Goal: Register for event/course

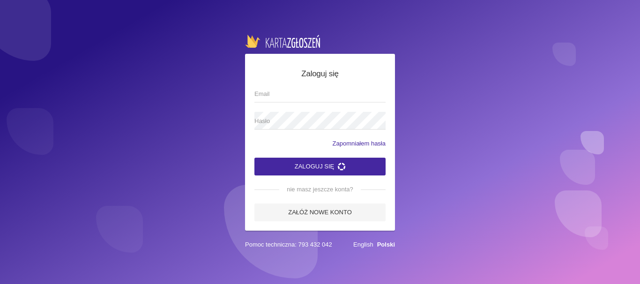
click at [274, 90] on input "Email" at bounding box center [319, 94] width 131 height 18
click at [258, 100] on input "Email" at bounding box center [319, 94] width 131 height 18
click at [345, 212] on link "Załóż nowe konto" at bounding box center [319, 213] width 131 height 18
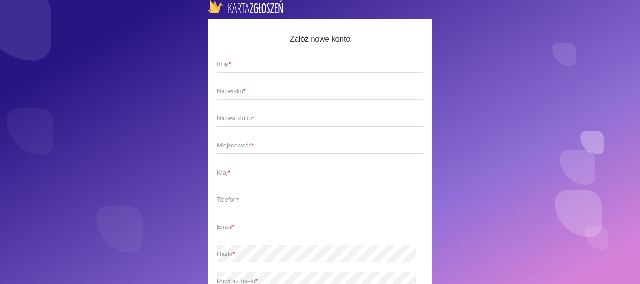
click at [253, 63] on span "Imię *" at bounding box center [315, 63] width 197 height 9
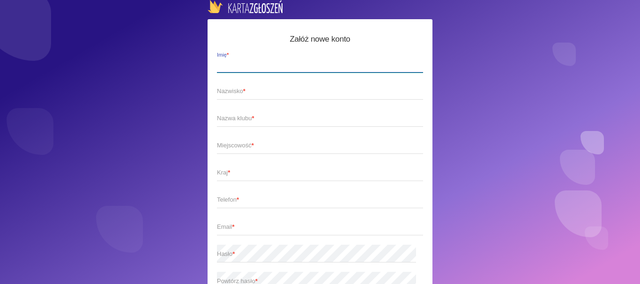
click at [253, 63] on input "Imię *" at bounding box center [320, 64] width 206 height 18
click at [234, 69] on input "Imię *" at bounding box center [320, 64] width 206 height 18
type input "SYLWIA"
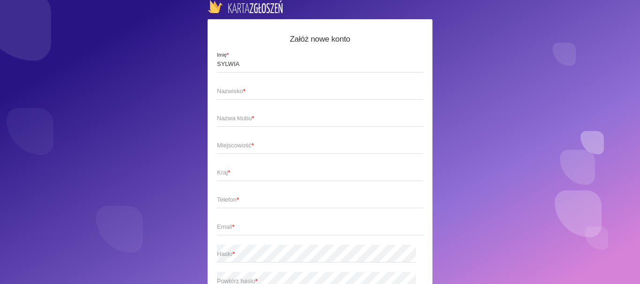
click at [248, 91] on span "Nazwisko *" at bounding box center [315, 91] width 197 height 9
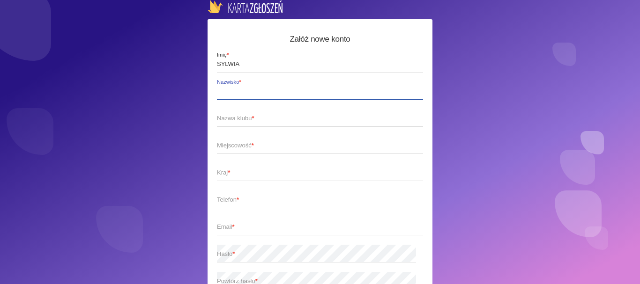
click at [248, 91] on input "Nazwisko *" at bounding box center [320, 91] width 206 height 18
type input "DĄBROWSKA"
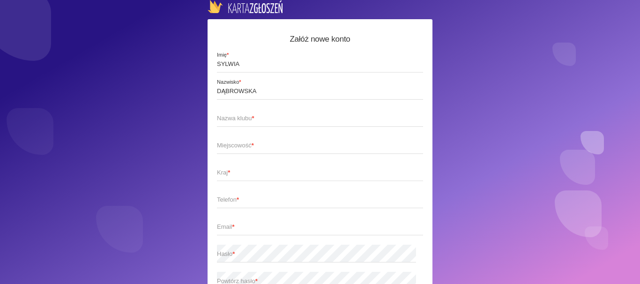
click at [227, 116] on span "Nazwa klubu *" at bounding box center [315, 118] width 197 height 9
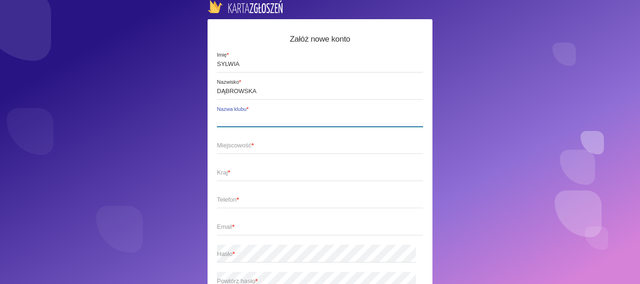
click at [227, 116] on input "Nazwa klubu *" at bounding box center [320, 118] width 206 height 18
type input "K"
type input "DANCE FACTORY - KLUB KULTURY EUREKA"
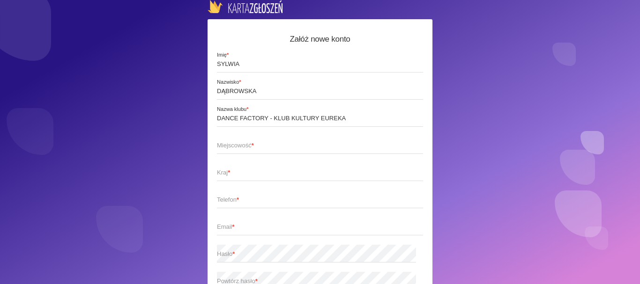
click at [224, 146] on span "Miejscowość *" at bounding box center [315, 145] width 197 height 9
click at [224, 146] on input "Miejscowość *" at bounding box center [320, 145] width 206 height 18
type input "BIAŁA PODLASKA"
type input "Polska"
click at [260, 198] on span "Telefon *" at bounding box center [315, 199] width 197 height 9
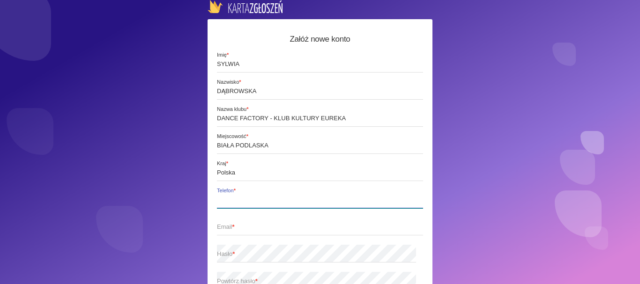
click at [260, 198] on input "Telefon *" at bounding box center [320, 200] width 206 height 18
type input "662613051 / 83 3416731"
click at [252, 226] on span "Email *" at bounding box center [315, 226] width 197 height 9
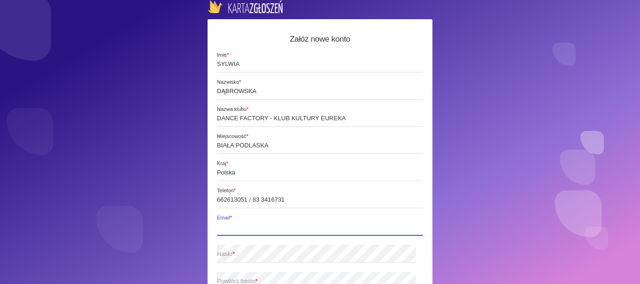
click at [252, 226] on input "Email *" at bounding box center [320, 227] width 206 height 18
type input "[EMAIL_ADDRESS][DOMAIN_NAME]"
click at [231, 254] on span "Hasło *" at bounding box center [315, 254] width 197 height 9
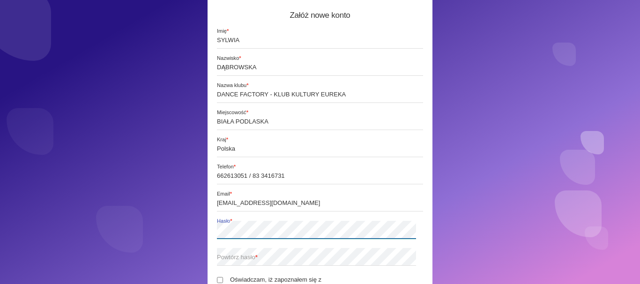
scroll to position [47, 0]
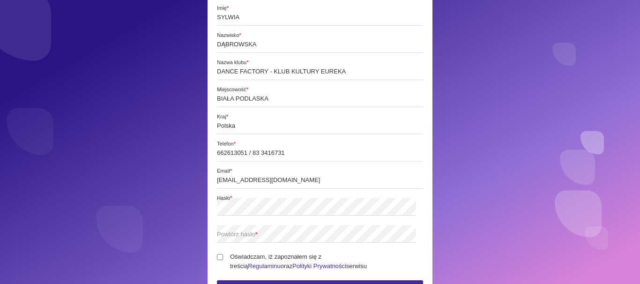
click at [228, 233] on span "Powtórz hasło *" at bounding box center [315, 234] width 197 height 9
click at [220, 258] on input "Oświadczam, iż zapoznałem się z treścią Regulaminu oraz Polityki Prywatności se…" at bounding box center [220, 257] width 6 height 6
checkbox input "true"
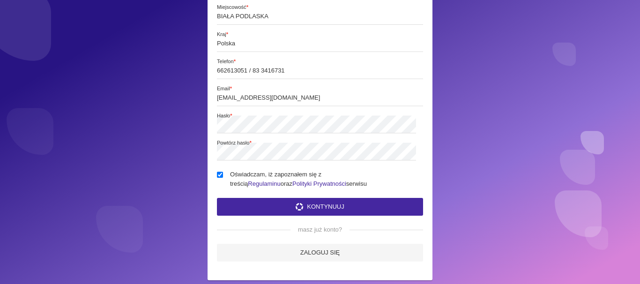
scroll to position [141, 0]
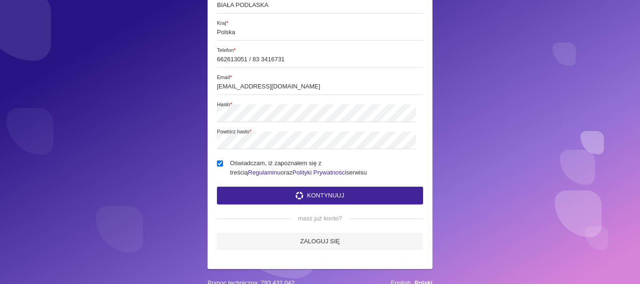
click at [310, 194] on button "Kontynuuj" at bounding box center [320, 196] width 206 height 18
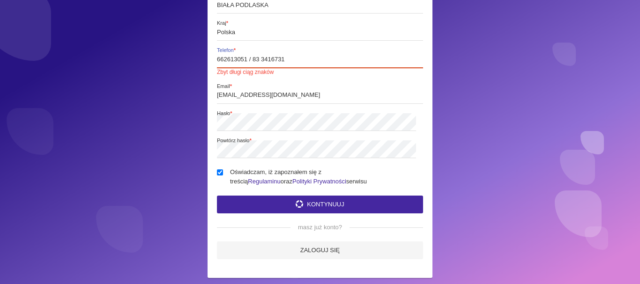
click at [289, 59] on input "662613051 / 83 3416731" at bounding box center [320, 59] width 206 height 18
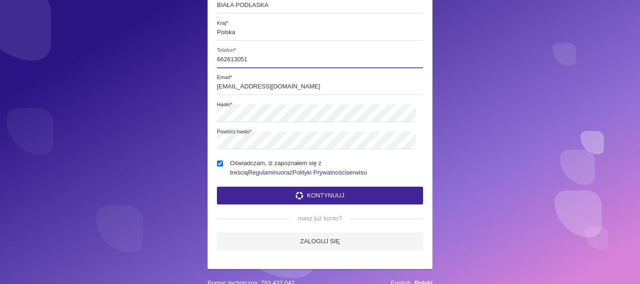
type input "662613051"
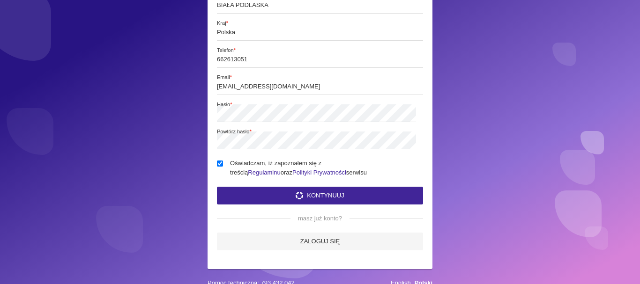
click at [325, 191] on button "Kontynuuj" at bounding box center [320, 196] width 206 height 18
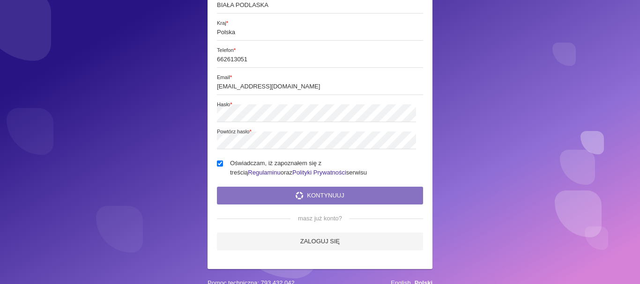
scroll to position [0, 0]
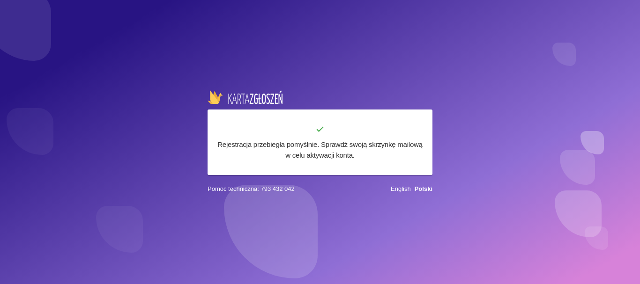
click at [423, 185] on div "English Polski" at bounding box center [412, 189] width 42 height 9
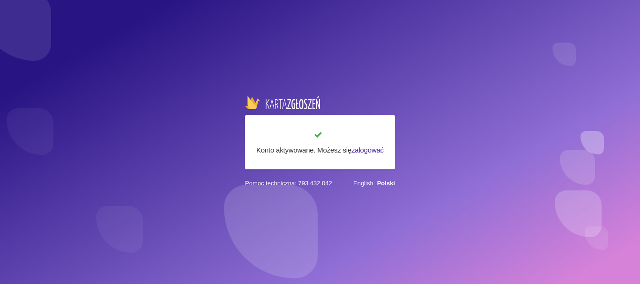
click at [362, 151] on link "zalogować" at bounding box center [367, 150] width 32 height 8
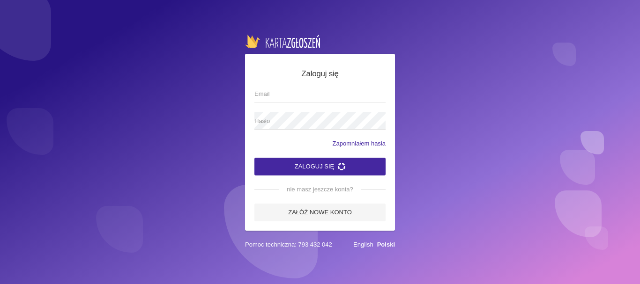
type input "[EMAIL_ADDRESS][DOMAIN_NAME]"
click at [303, 170] on button "Zaloguj się" at bounding box center [319, 167] width 131 height 18
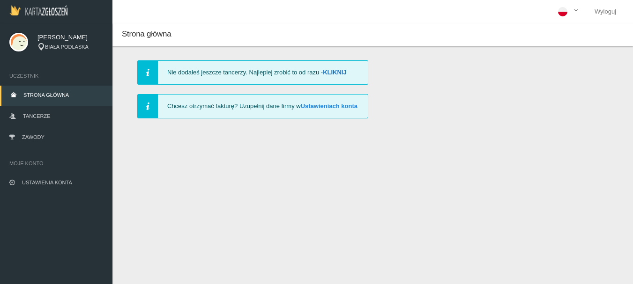
click at [334, 72] on link "Kliknij" at bounding box center [335, 72] width 24 height 7
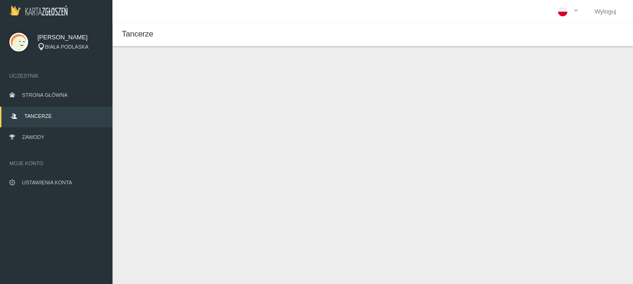
click at [184, 78] on button "Dodaj tancerza" at bounding box center [166, 79] width 71 height 18
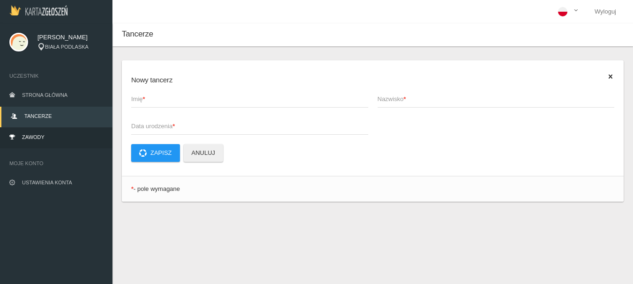
click at [24, 134] on link "Zawody" at bounding box center [56, 138] width 112 height 21
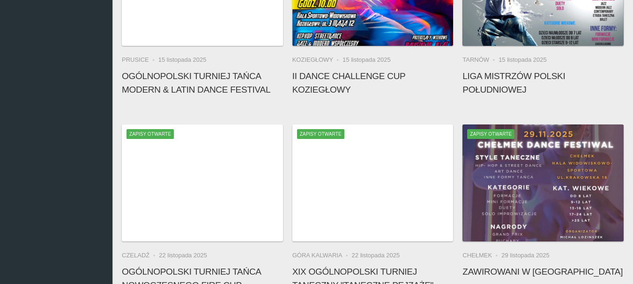
scroll to position [375, 0]
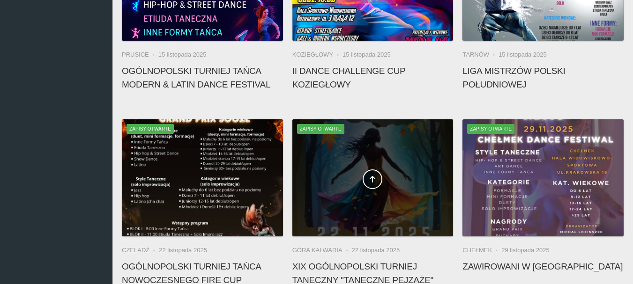
click at [357, 204] on div at bounding box center [372, 177] width 161 height 117
click at [378, 179] on link at bounding box center [372, 180] width 20 height 20
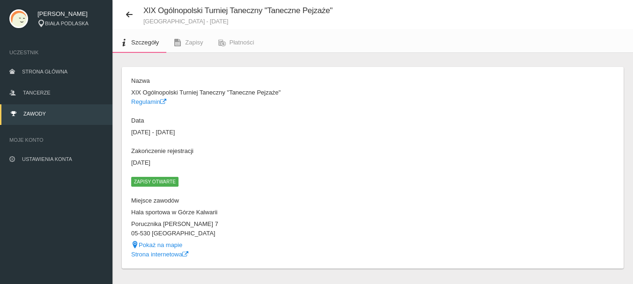
scroll to position [45, 0]
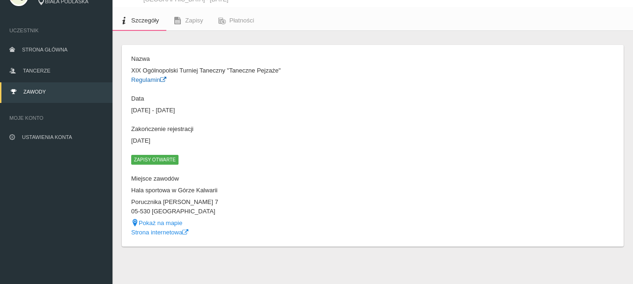
click at [156, 77] on link "Regulamin" at bounding box center [148, 79] width 35 height 7
